Goal: Task Accomplishment & Management: Use online tool/utility

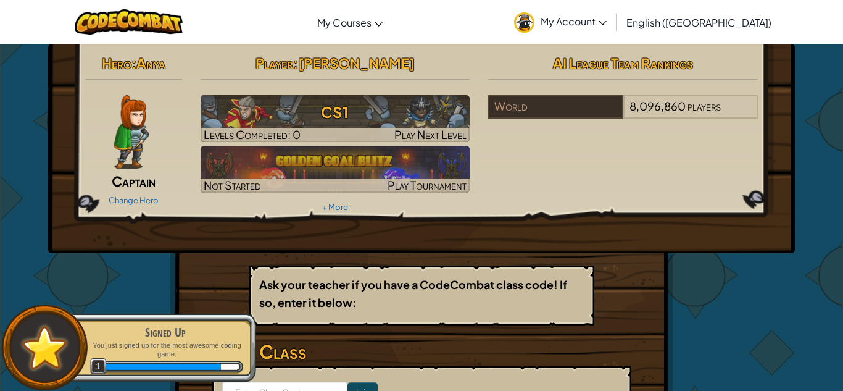
click at [94, 363] on span "1" at bounding box center [98, 366] width 17 height 17
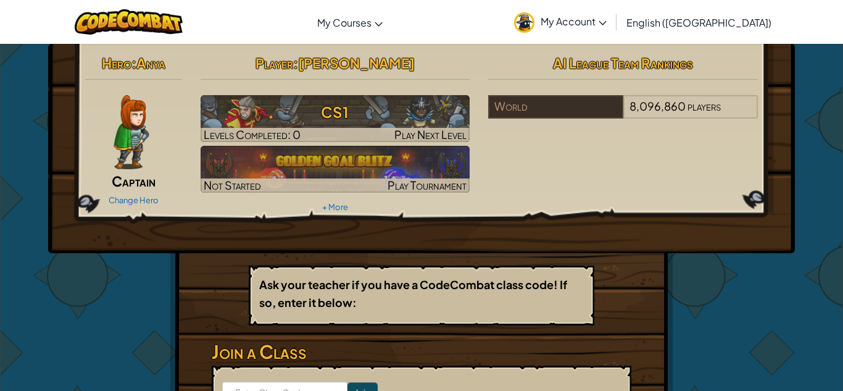
click at [305, 214] on div "Player : [PERSON_NAME] CS1 Levels Completed: 0 Play Next Level Not Started Play…" at bounding box center [335, 133] width 288 height 166
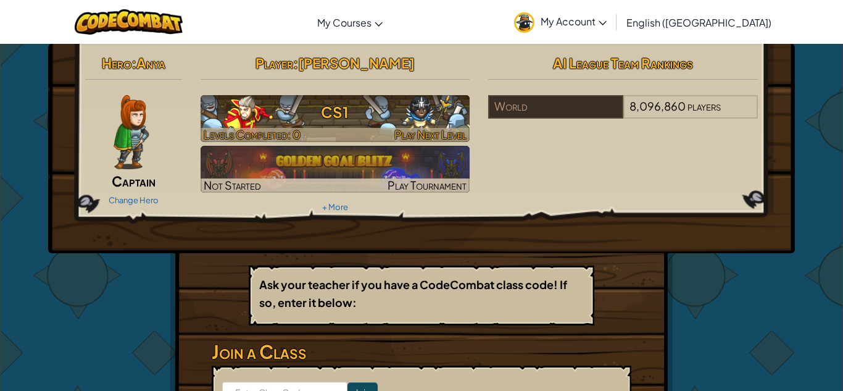
click at [287, 116] on h3 "CS1" at bounding box center [336, 112] width 270 height 28
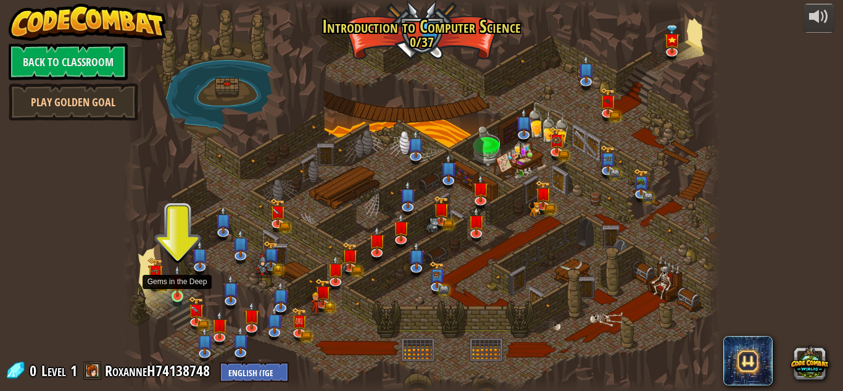
click at [174, 294] on img at bounding box center [177, 281] width 14 height 32
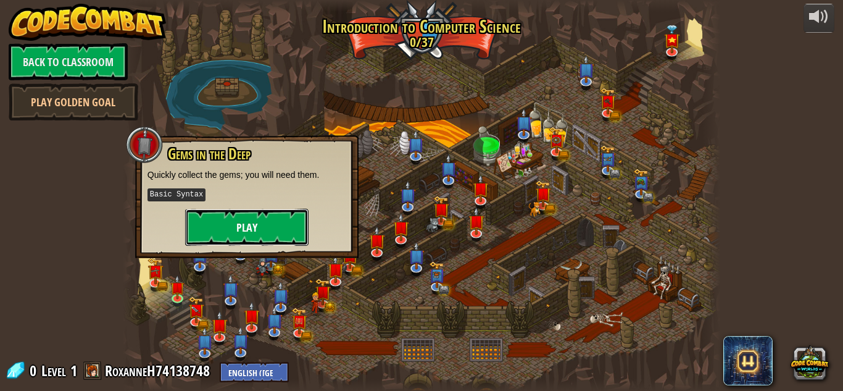
click at [229, 235] on button "Play" at bounding box center [246, 227] width 123 height 37
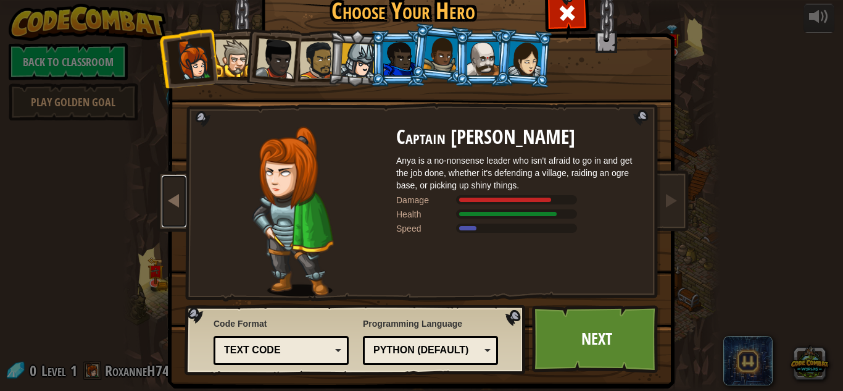
click at [170, 194] on span at bounding box center [174, 200] width 15 height 15
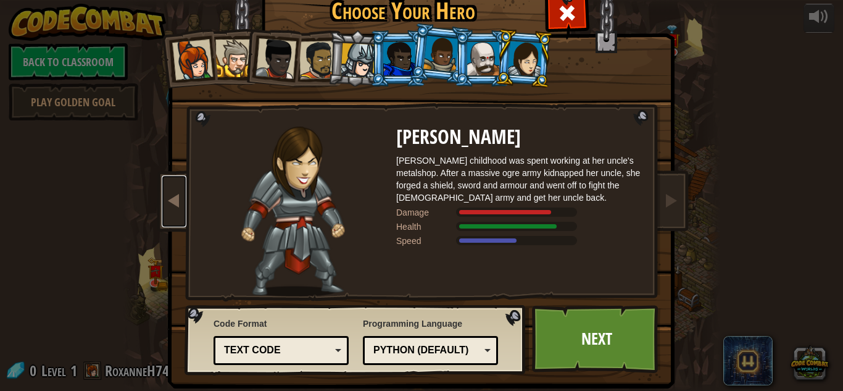
click at [162, 194] on link at bounding box center [174, 201] width 25 height 52
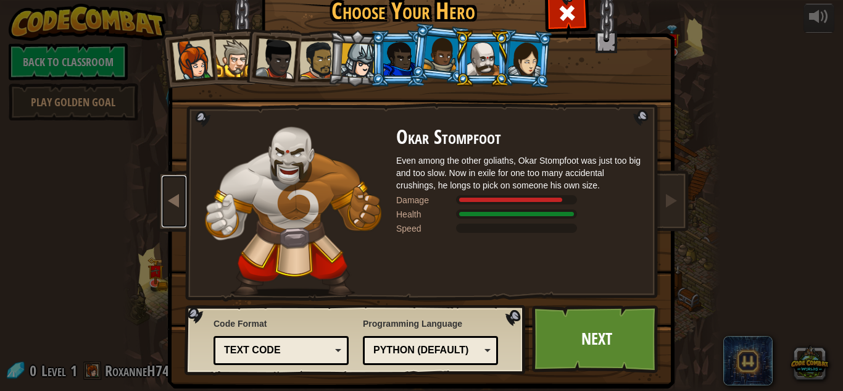
click at [162, 194] on link at bounding box center [174, 201] width 25 height 52
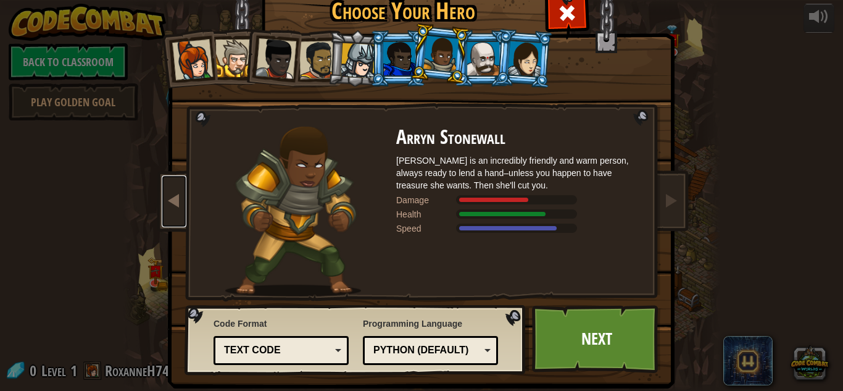
click at [162, 194] on link at bounding box center [174, 201] width 25 height 52
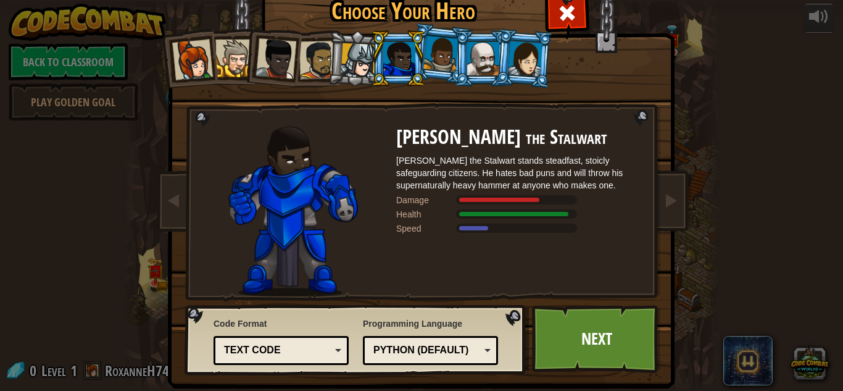
click at [276, 186] on img at bounding box center [293, 212] width 130 height 170
click at [558, 19] on span at bounding box center [567, 13] width 20 height 20
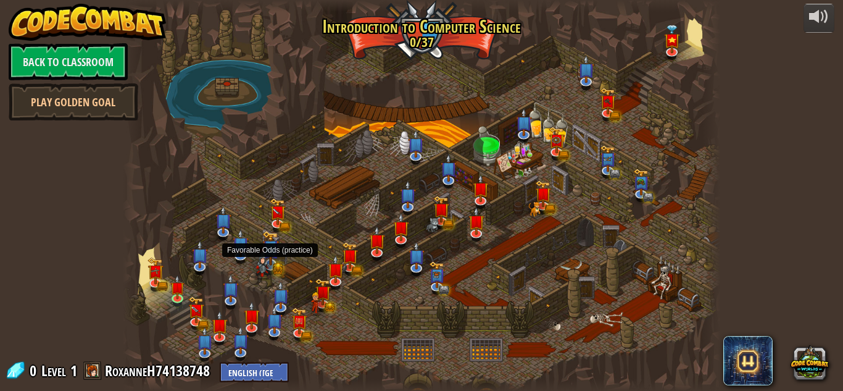
click at [267, 245] on img at bounding box center [270, 247] width 16 height 35
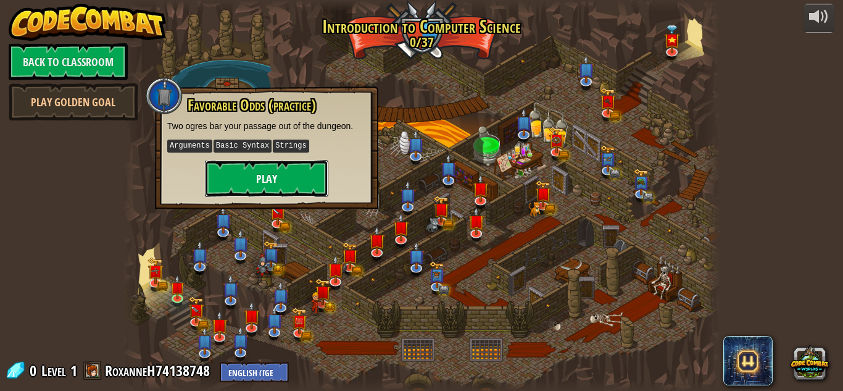
click at [276, 181] on button "Play" at bounding box center [266, 178] width 123 height 37
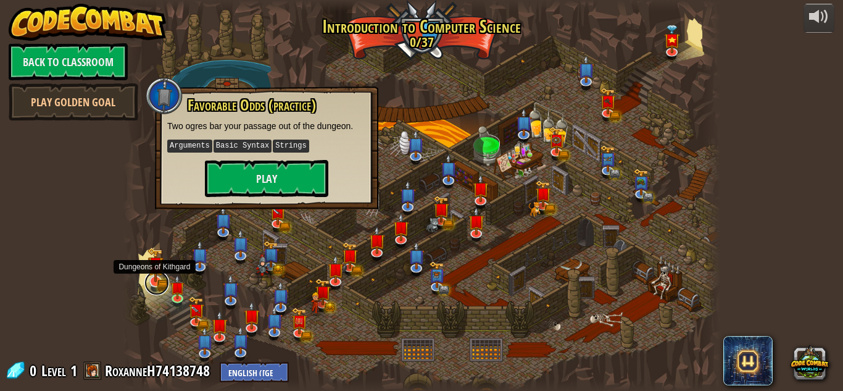
click at [164, 280] on link at bounding box center [156, 282] width 25 height 25
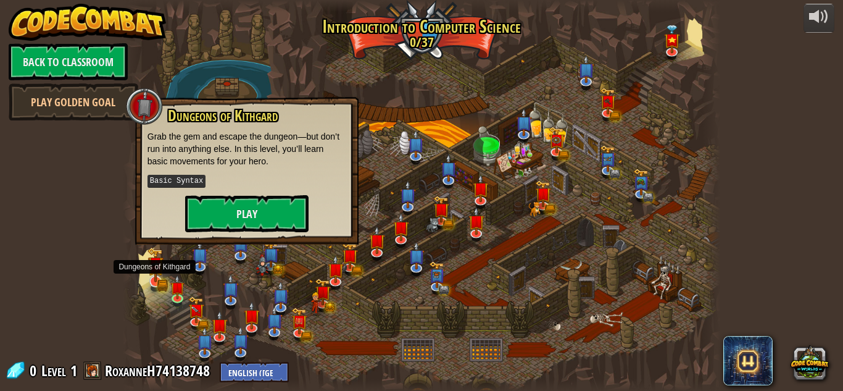
click at [163, 280] on img at bounding box center [155, 264] width 16 height 35
click at [147, 104] on div at bounding box center [144, 106] width 37 height 37
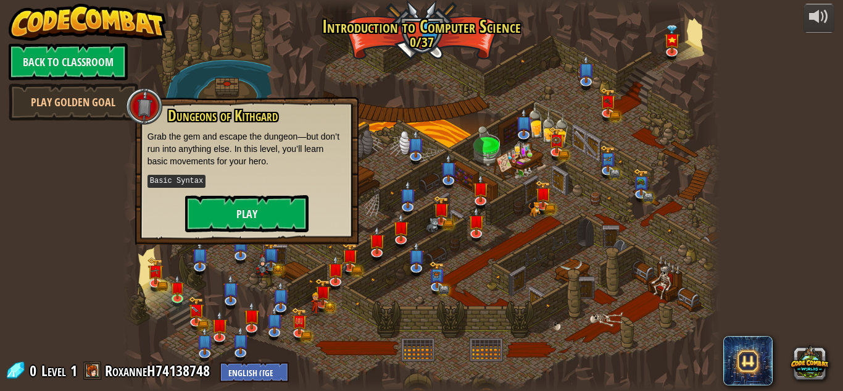
click at [147, 104] on div at bounding box center [144, 106] width 37 height 37
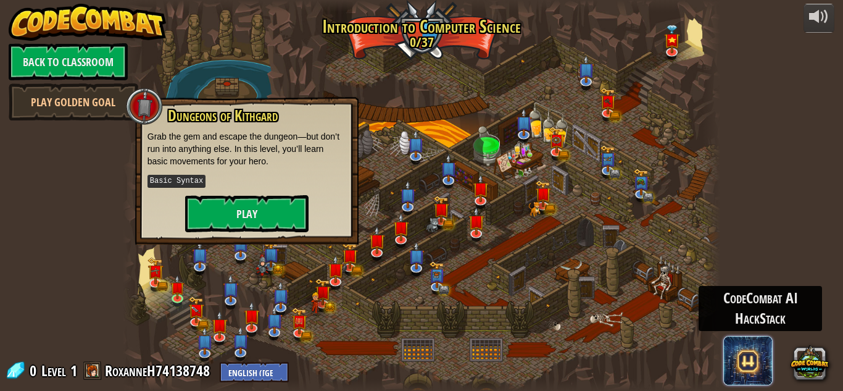
click at [736, 354] on span at bounding box center [747, 360] width 49 height 49
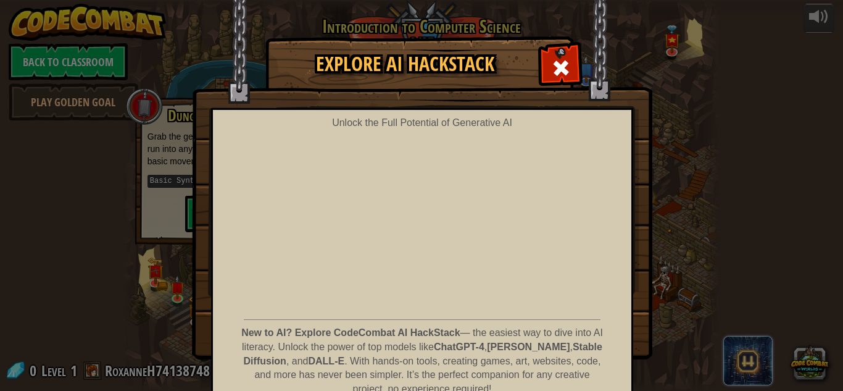
click at [736, 354] on div "Explore AI HackStack Unlock the Full Potential of Generative AI New to AI? Expl…" at bounding box center [421, 197] width 843 height 321
